Goal: Task Accomplishment & Management: Manage account settings

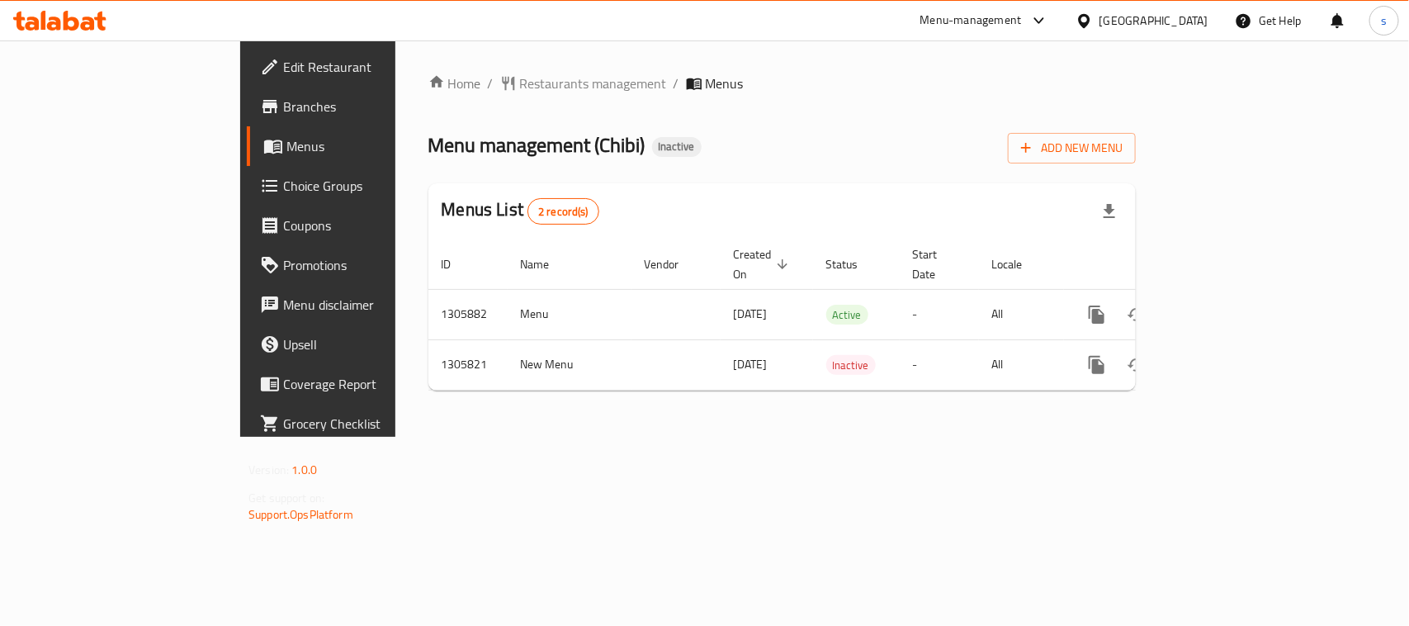
click at [1102, 8] on div "[GEOGRAPHIC_DATA]" at bounding box center [1141, 21] width 159 height 40
click at [1102, 27] on div "[GEOGRAPHIC_DATA]" at bounding box center [1153, 21] width 109 height 18
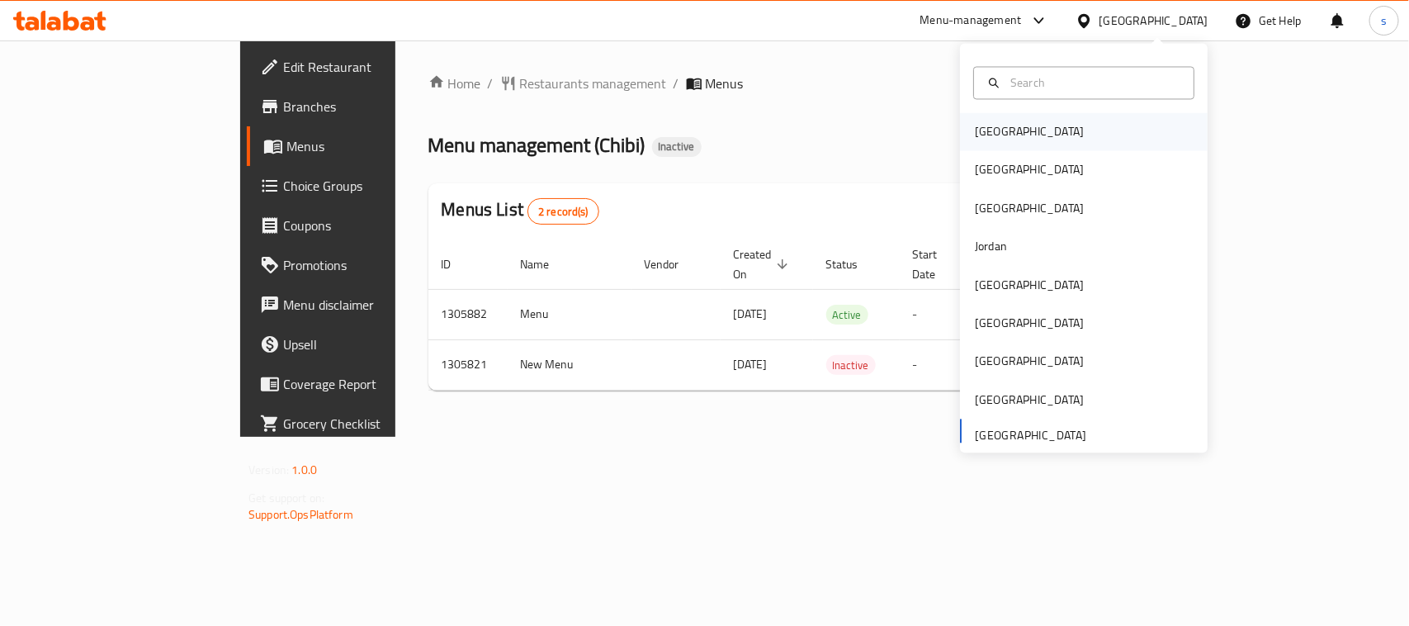
click at [1013, 124] on div "[GEOGRAPHIC_DATA]" at bounding box center [1084, 132] width 248 height 38
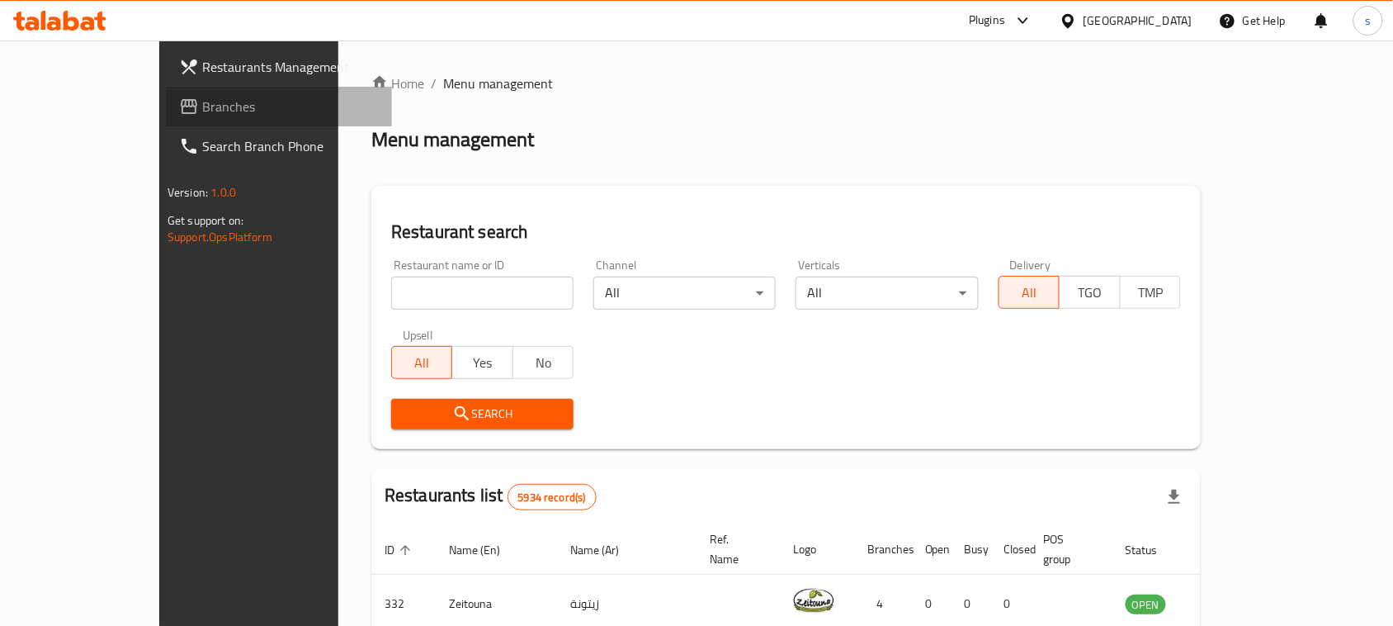
click at [202, 110] on span "Branches" at bounding box center [290, 107] width 177 height 20
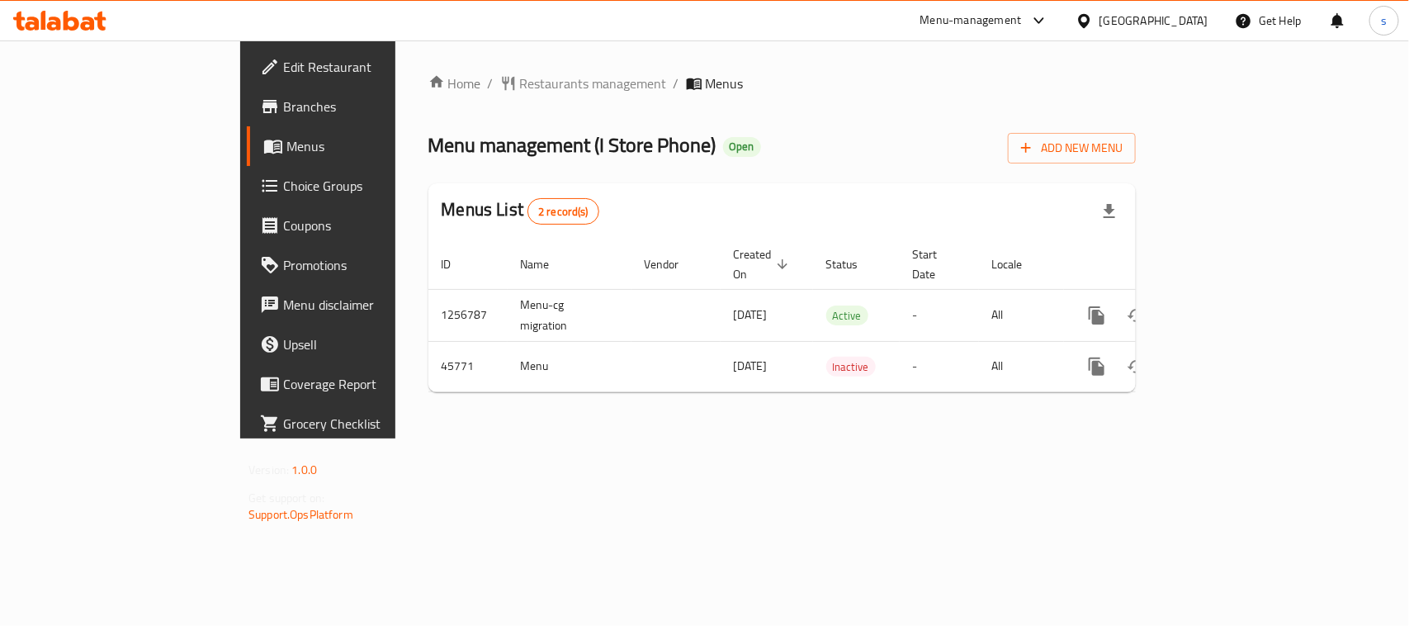
click at [1093, 22] on icon at bounding box center [1083, 20] width 17 height 17
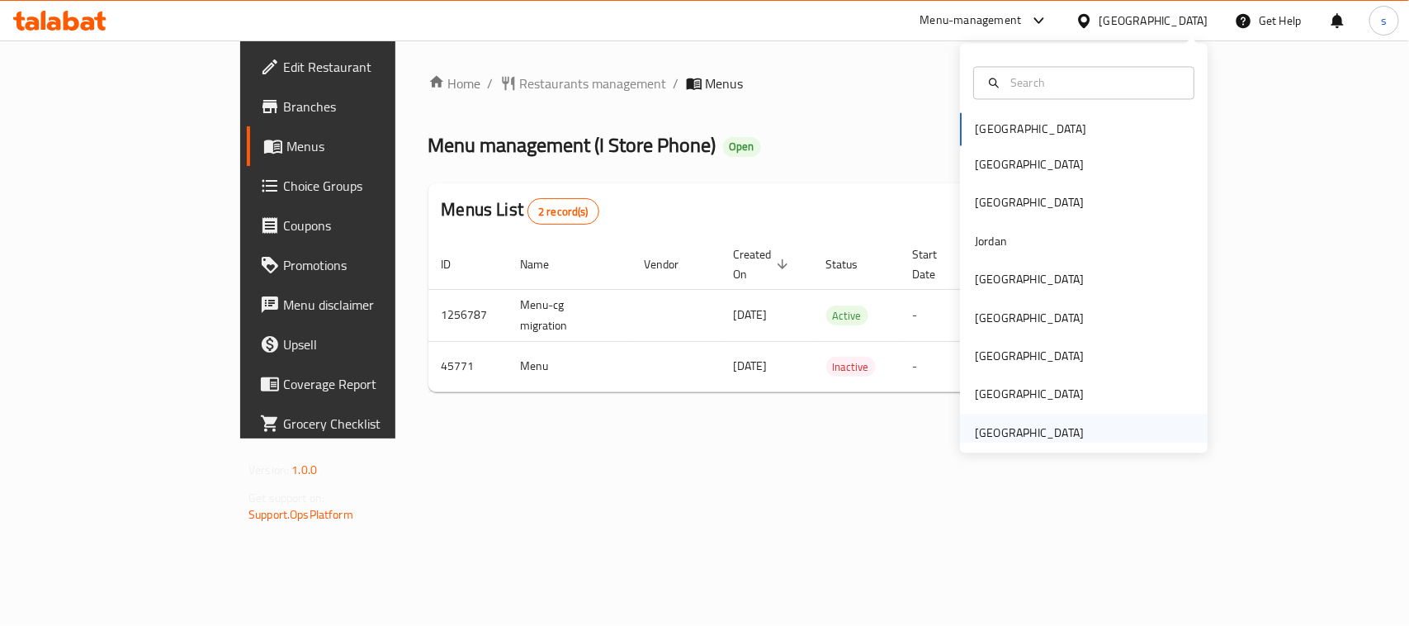
click at [988, 441] on div "[GEOGRAPHIC_DATA]" at bounding box center [1029, 432] width 109 height 18
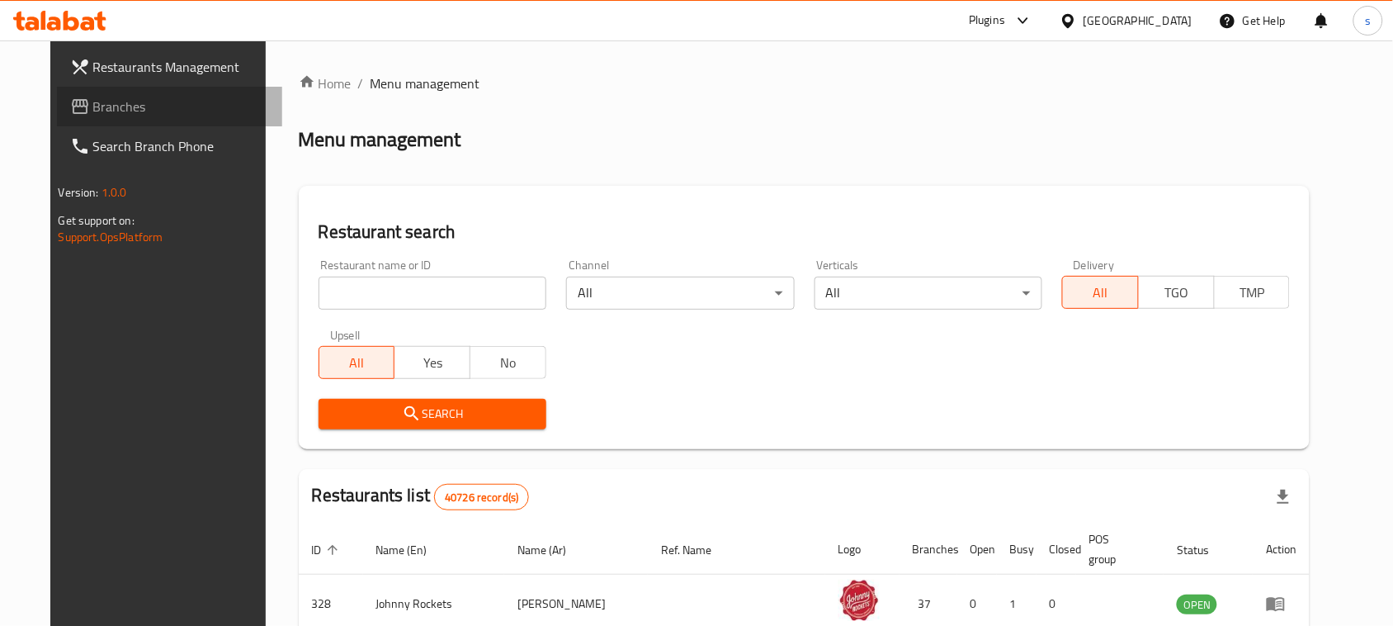
click at [93, 111] on span "Branches" at bounding box center [181, 107] width 177 height 20
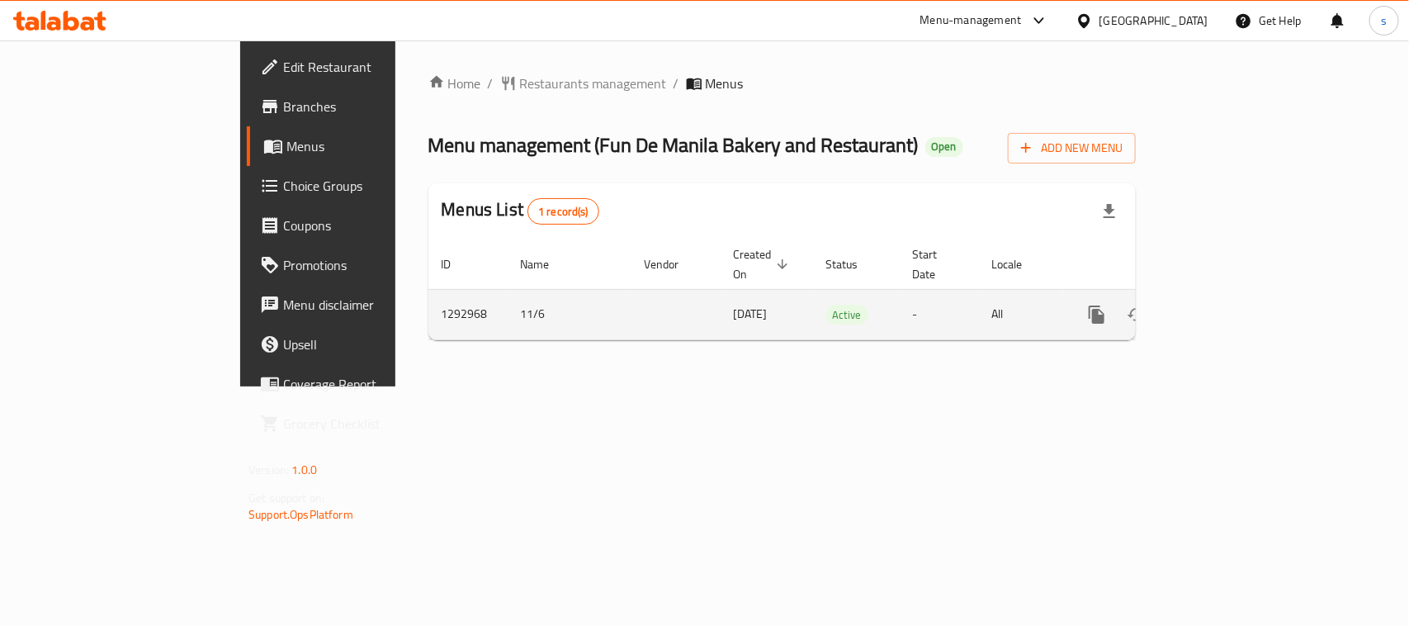
click at [1225, 305] on icon "enhanced table" at bounding box center [1216, 315] width 20 height 20
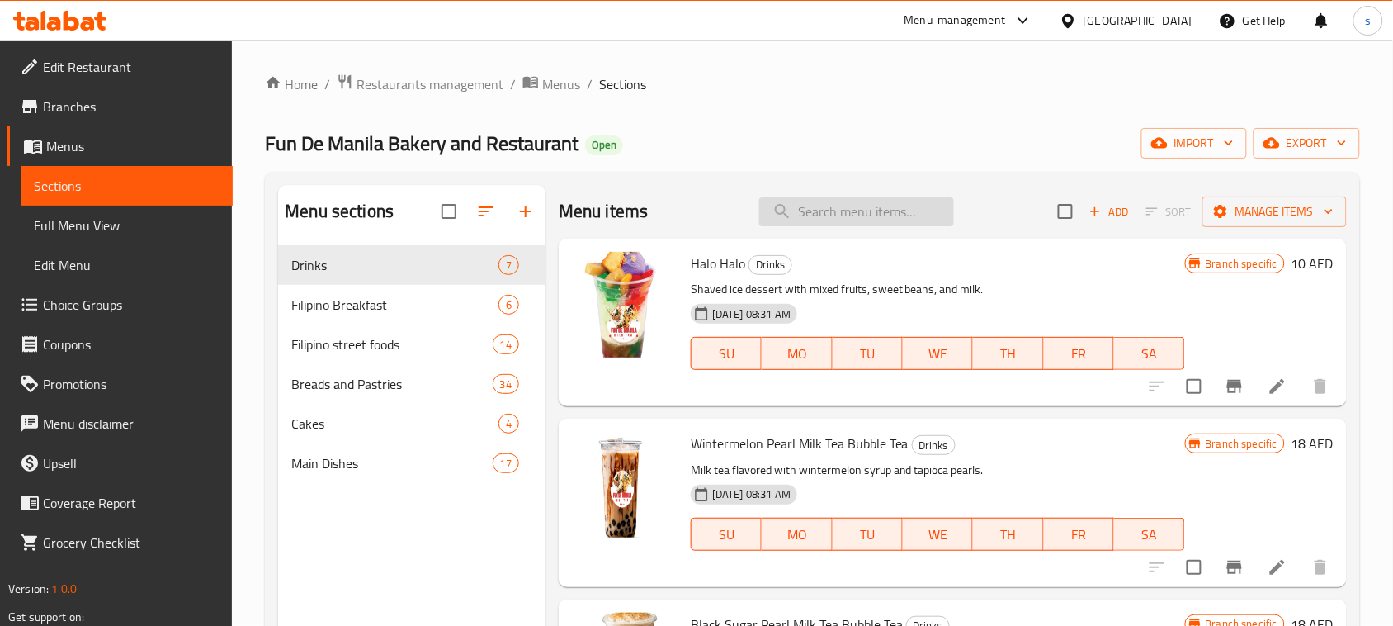
click at [810, 215] on input "search" at bounding box center [856, 211] width 195 height 29
paste input "Red Velvet Small"
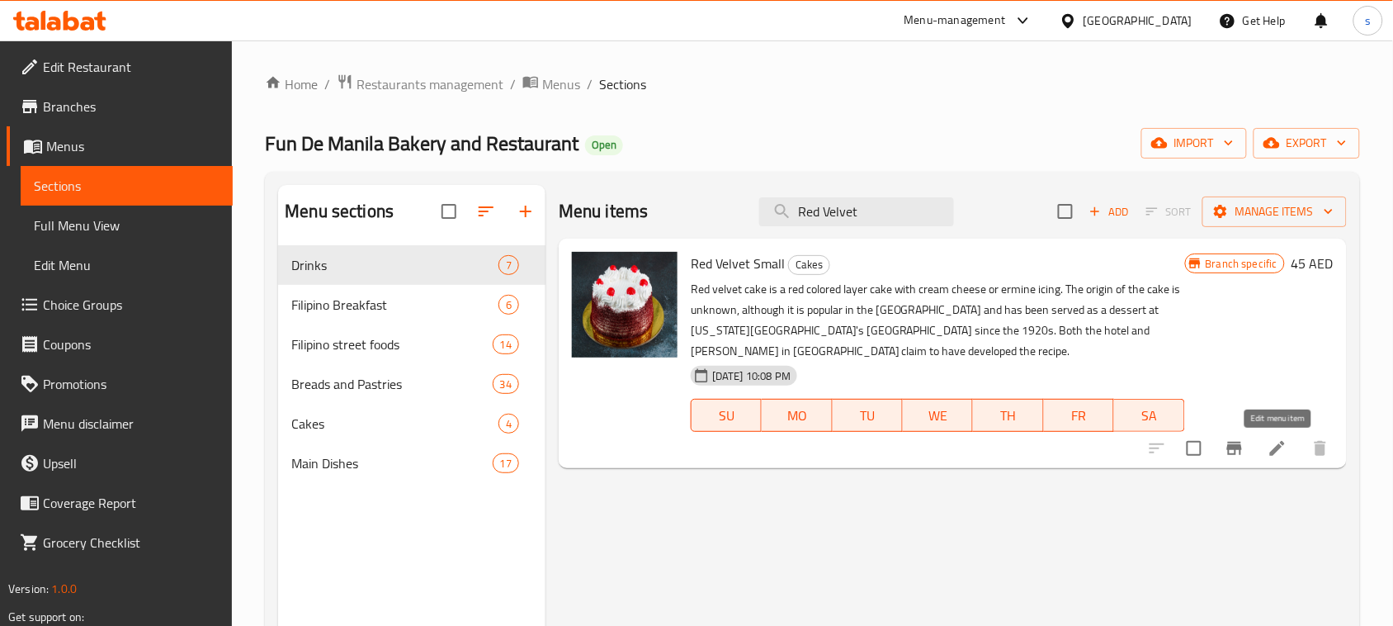
type input "Red Velvet"
click at [1269, 446] on icon at bounding box center [1278, 448] width 20 height 20
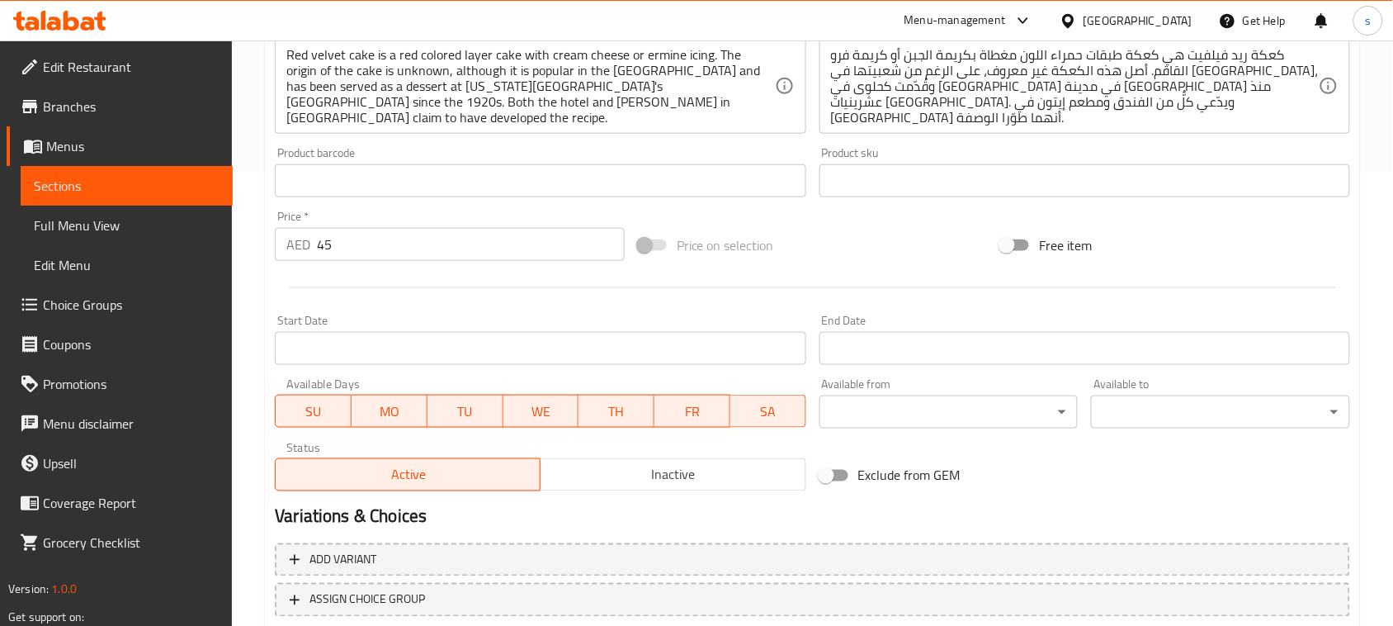
scroll to position [356, 0]
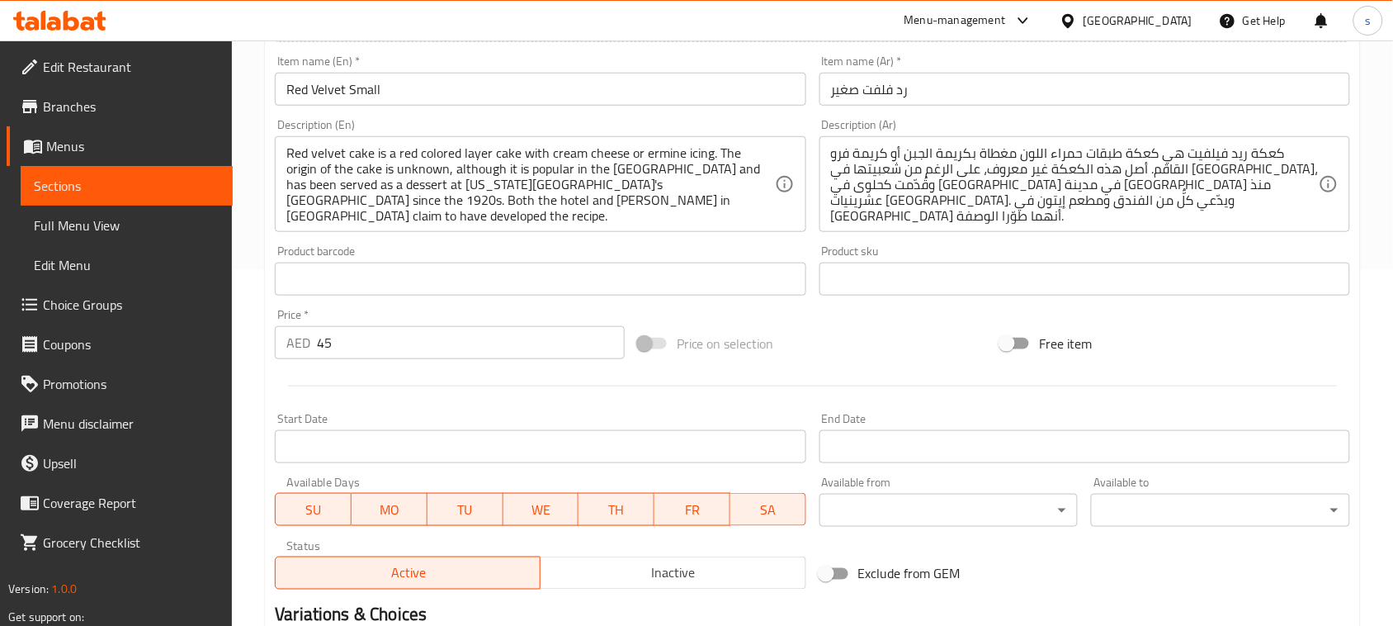
click at [1021, 13] on icon at bounding box center [1023, 21] width 20 height 20
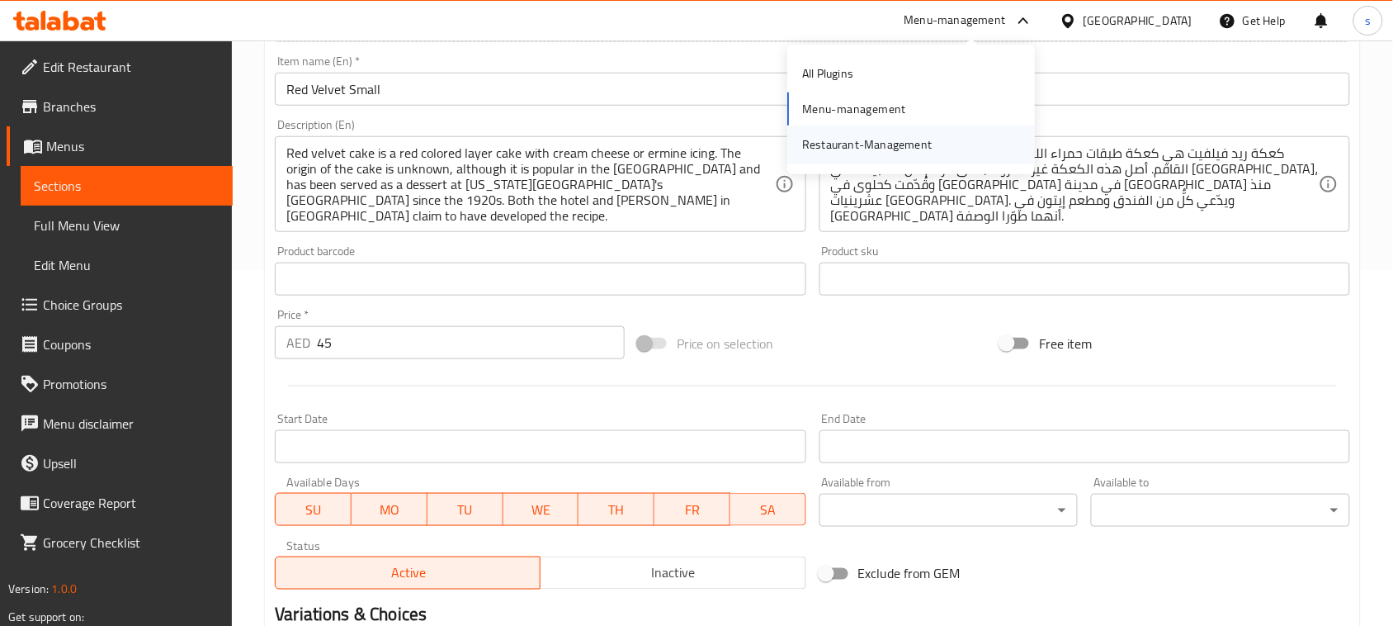
click at [895, 141] on div "Restaurant-Management" at bounding box center [867, 144] width 130 height 18
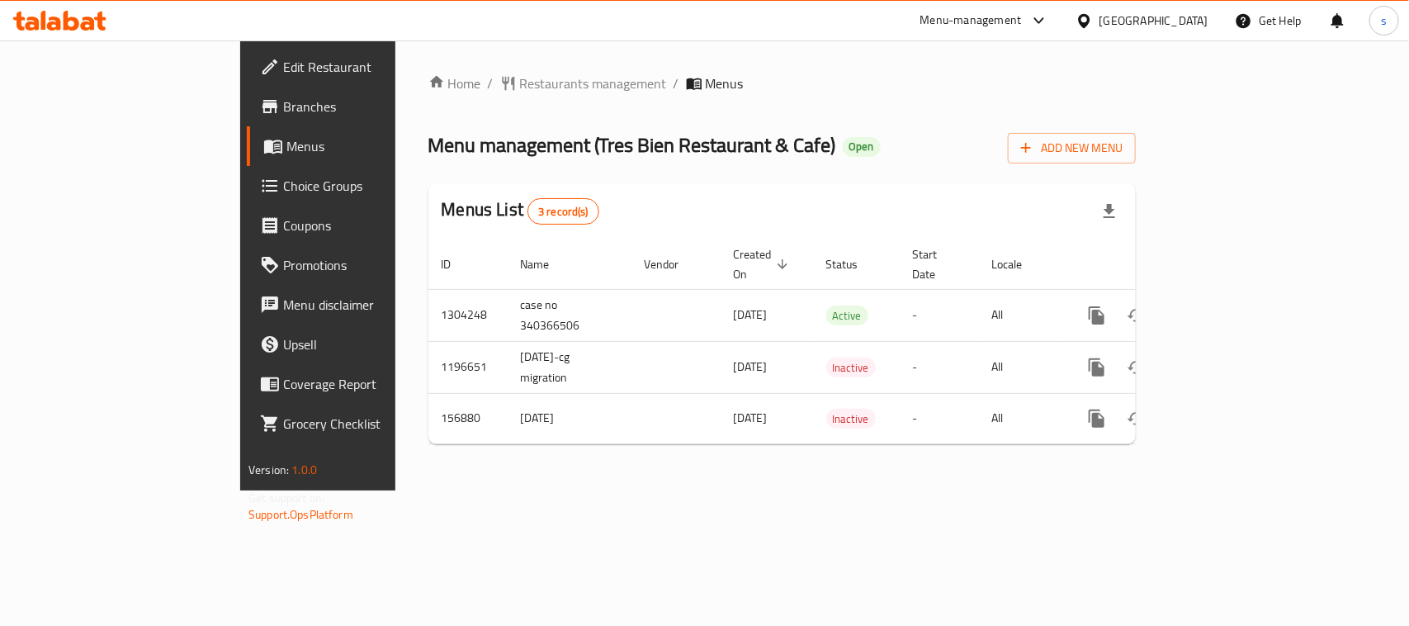
click at [1087, 23] on icon at bounding box center [1084, 20] width 12 height 14
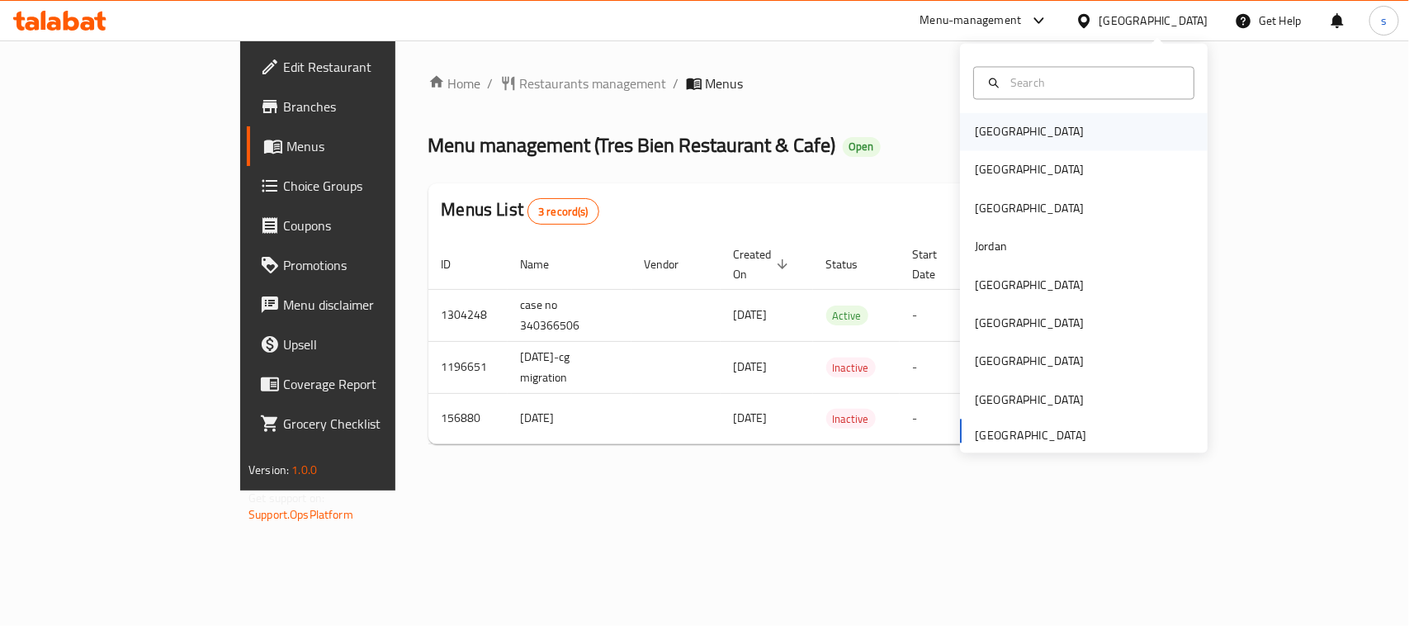
click at [975, 123] on div "[GEOGRAPHIC_DATA]" at bounding box center [1029, 132] width 109 height 18
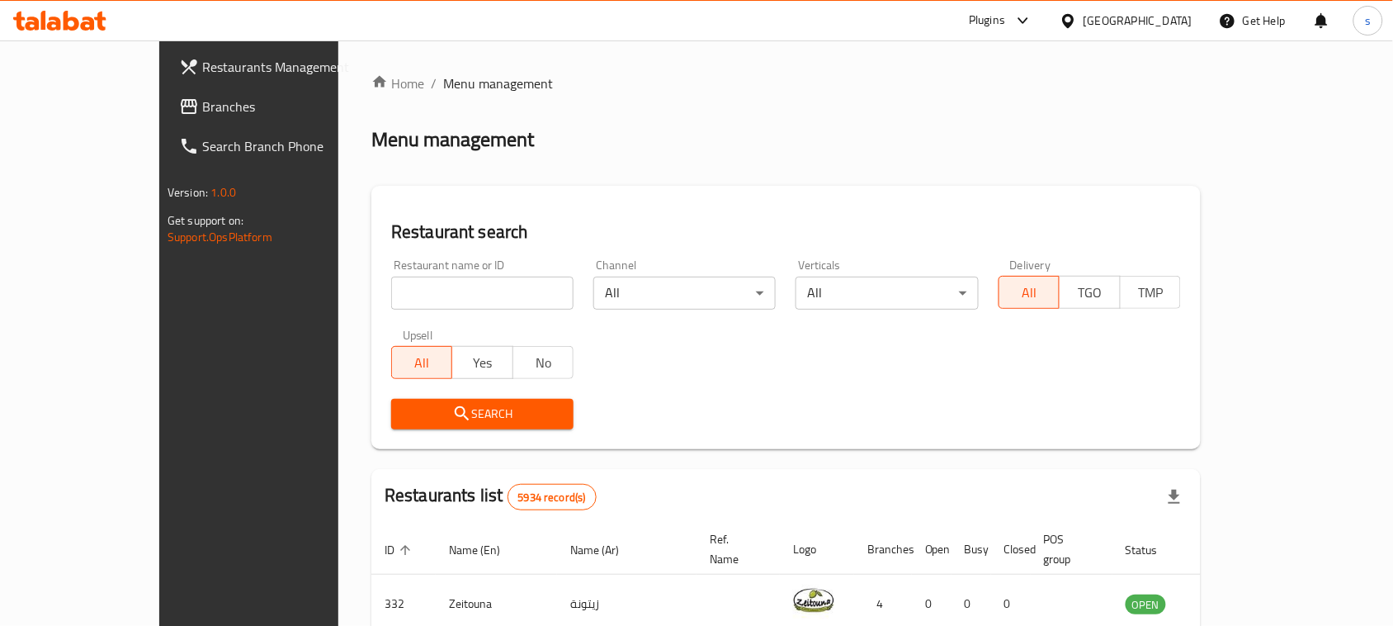
click at [179, 97] on icon at bounding box center [189, 107] width 20 height 20
